Goal: Information Seeking & Learning: Learn about a topic

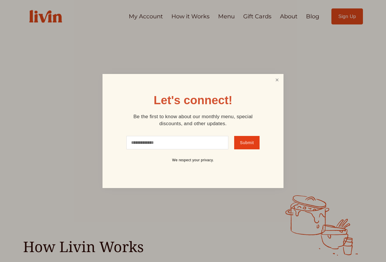
click at [277, 80] on link "Close" at bounding box center [276, 80] width 11 height 11
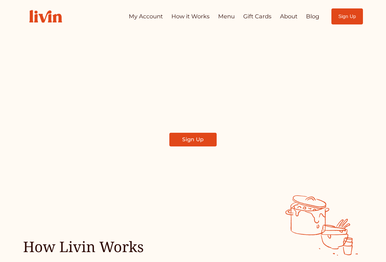
click at [185, 16] on link "How it Works" at bounding box center [190, 16] width 38 height 11
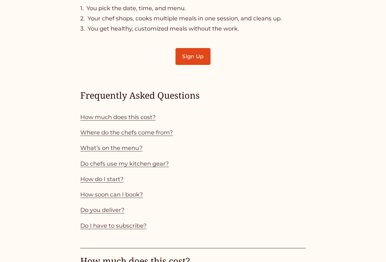
scroll to position [429, 0]
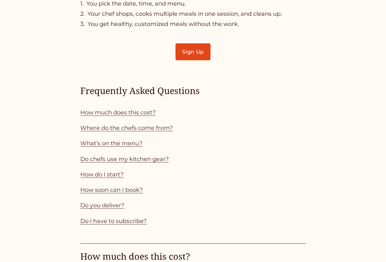
click at [83, 112] on link "How much does this cost?" at bounding box center [117, 112] width 75 height 7
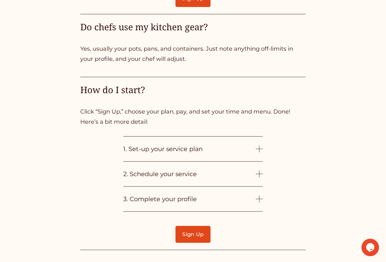
scroll to position [1220, 0]
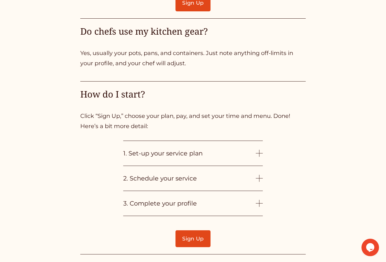
click at [259, 150] on div at bounding box center [259, 153] width 0 height 7
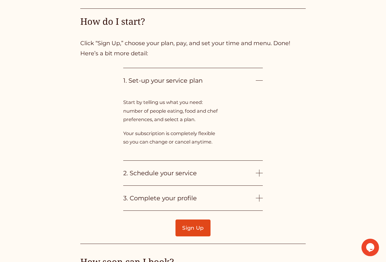
scroll to position [1297, 0]
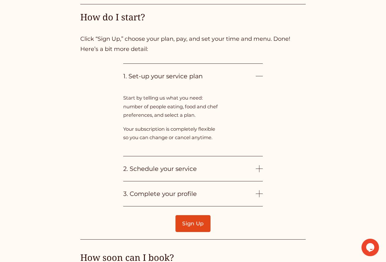
click at [260, 165] on div at bounding box center [258, 168] width 7 height 7
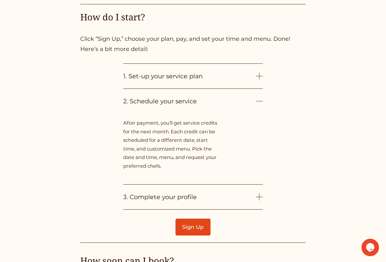
click at [261, 194] on div at bounding box center [258, 197] width 7 height 7
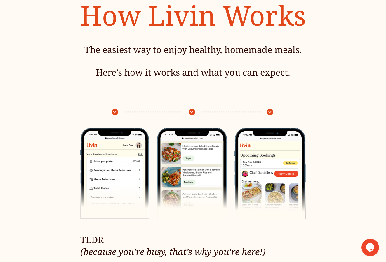
scroll to position [0, 0]
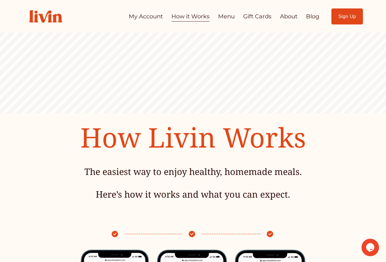
click at [221, 16] on link "Menu" at bounding box center [226, 16] width 17 height 11
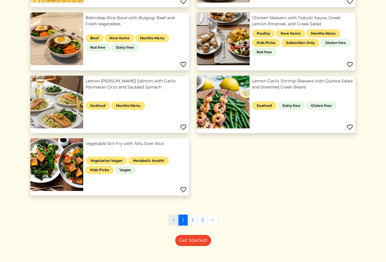
scroll to position [318, 0]
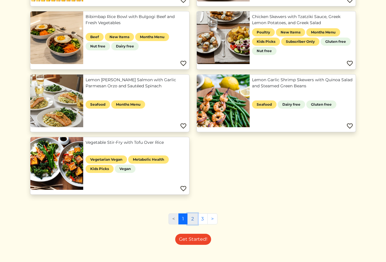
click at [192, 221] on link "2" at bounding box center [192, 219] width 10 height 11
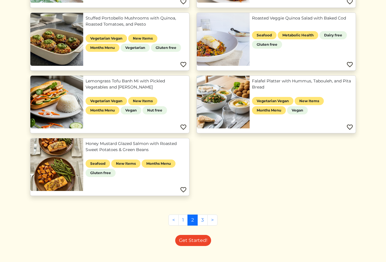
scroll to position [317, 0]
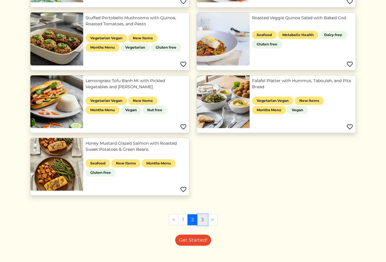
click at [203, 219] on link "3" at bounding box center [202, 220] width 10 height 11
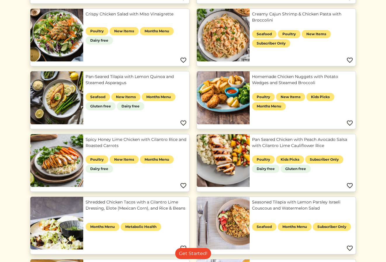
scroll to position [155, 0]
